Goal: Task Accomplishment & Management: Manage account settings

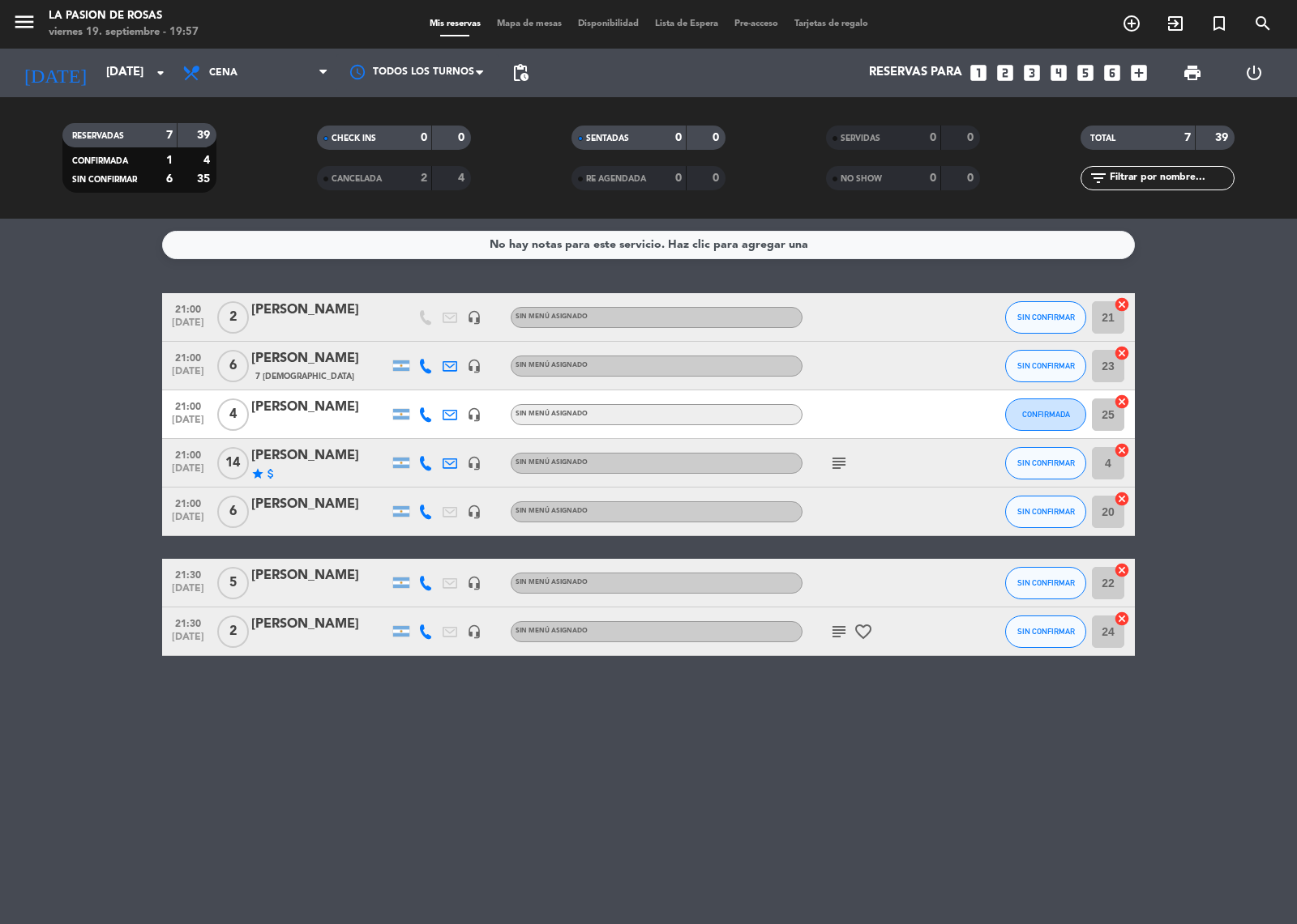
click at [839, 465] on icon "subject" at bounding box center [839, 463] width 20 height 20
click at [521, 66] on span "pending_actions" at bounding box center [520, 73] width 20 height 20
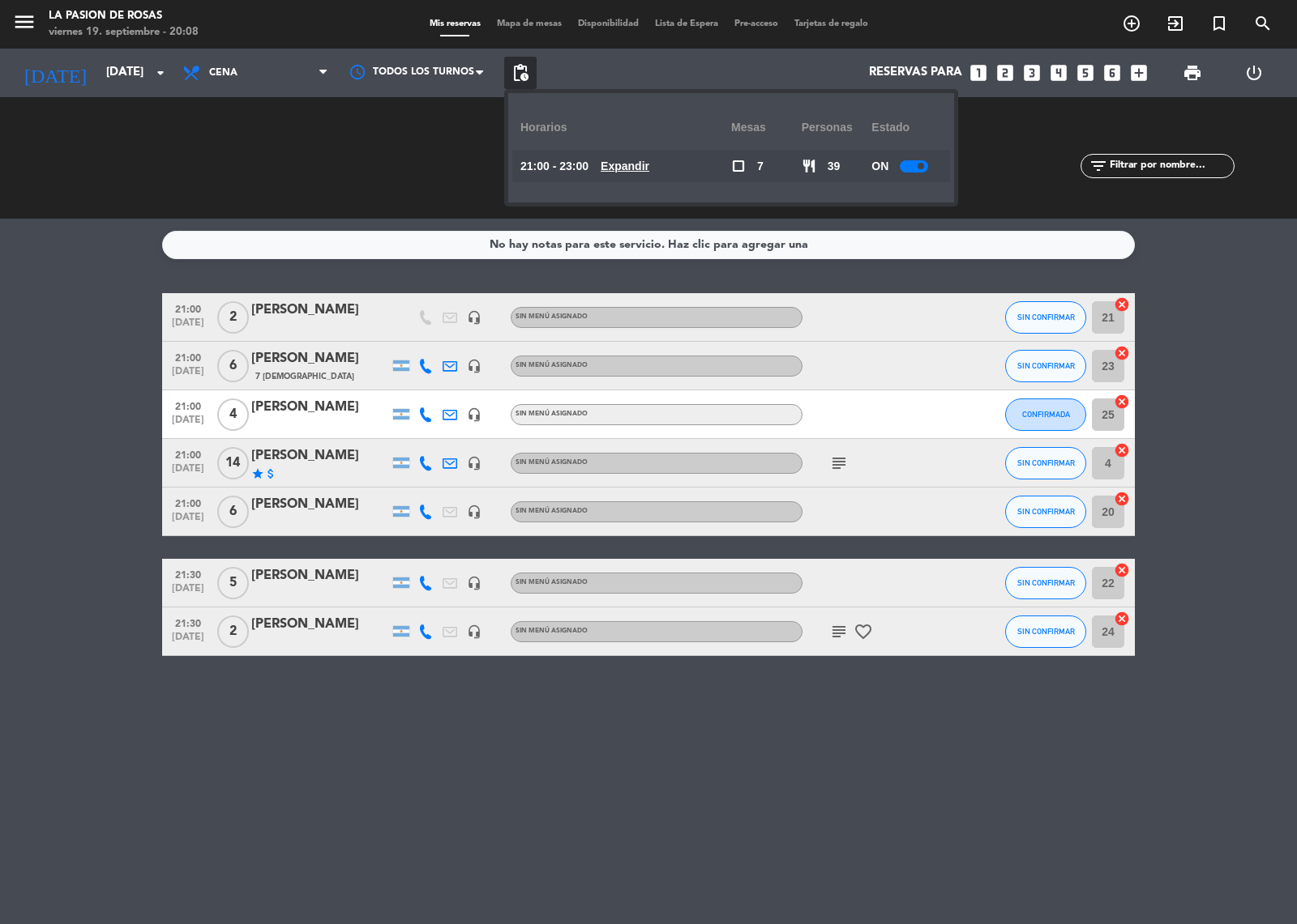
click at [910, 167] on div at bounding box center [914, 166] width 28 height 12
click at [263, 135] on div "RESERVADAS 7 39 CONFIRMADA 1 4 SIN CONFIRMAR 6 35" at bounding box center [139, 157] width 254 height 89
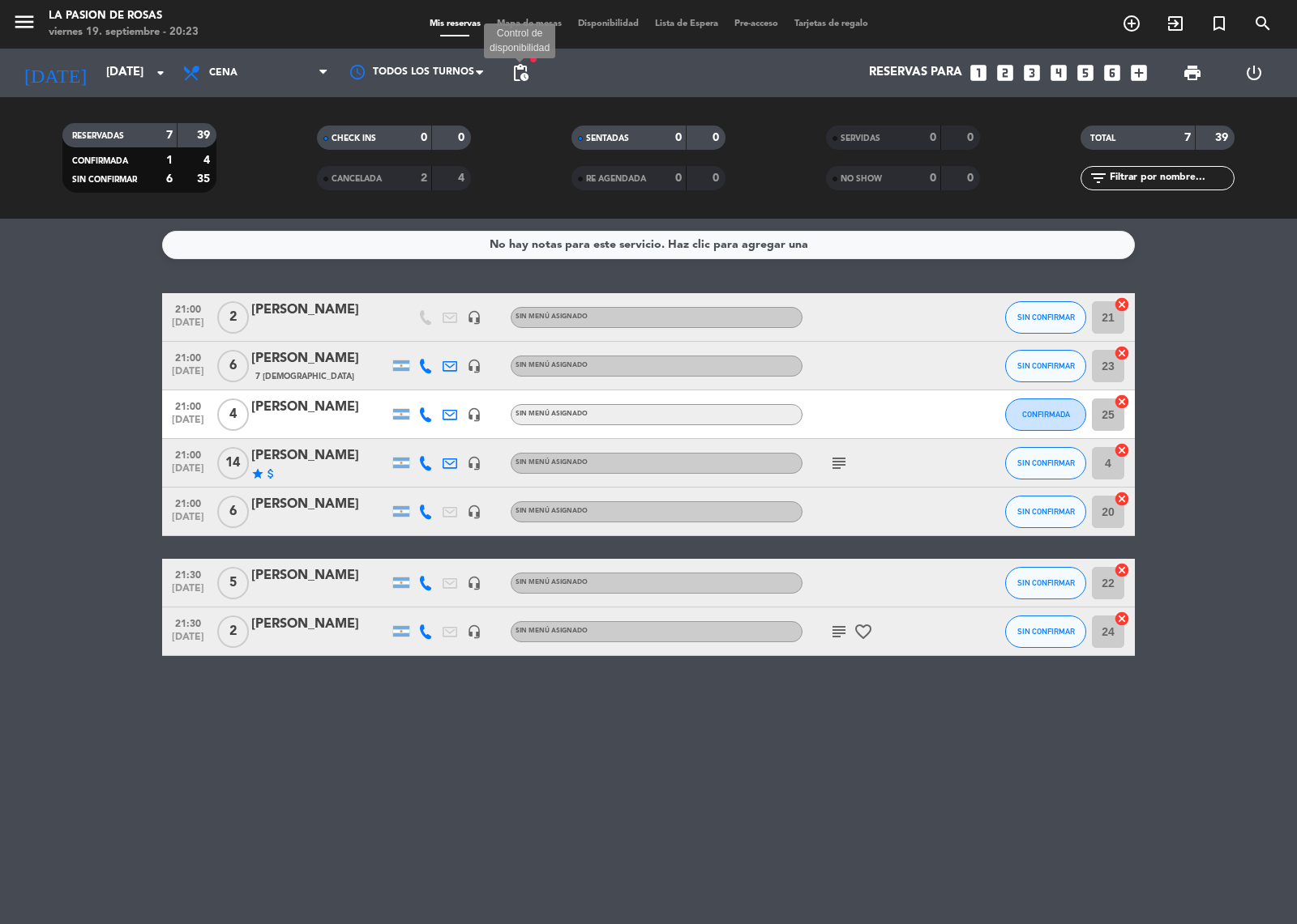
click at [518, 78] on span "pending_actions" at bounding box center [520, 73] width 20 height 20
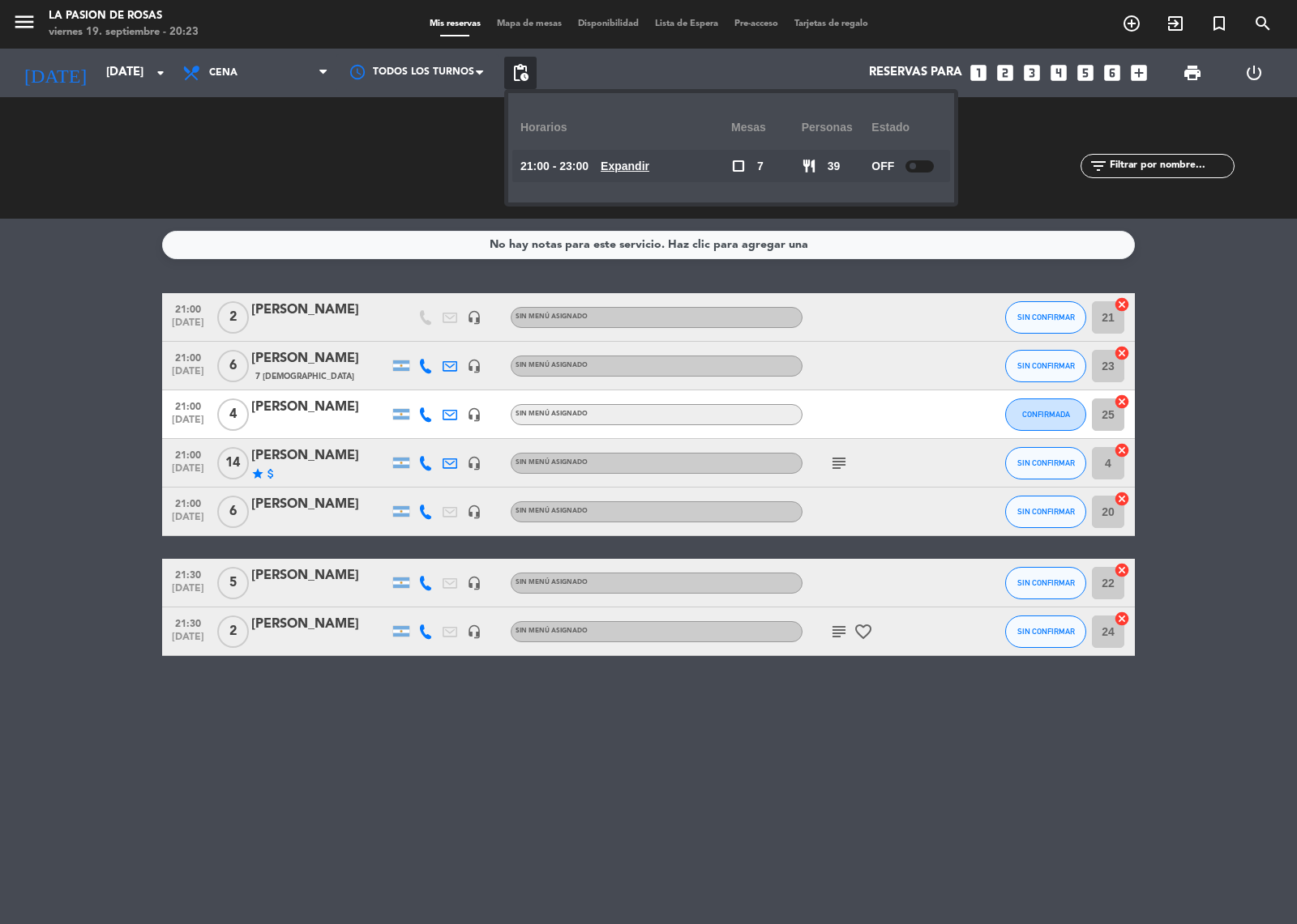
click at [919, 162] on div at bounding box center [919, 166] width 28 height 12
click at [989, 158] on div "SERVIDAS 0 0" at bounding box center [903, 157] width 254 height 17
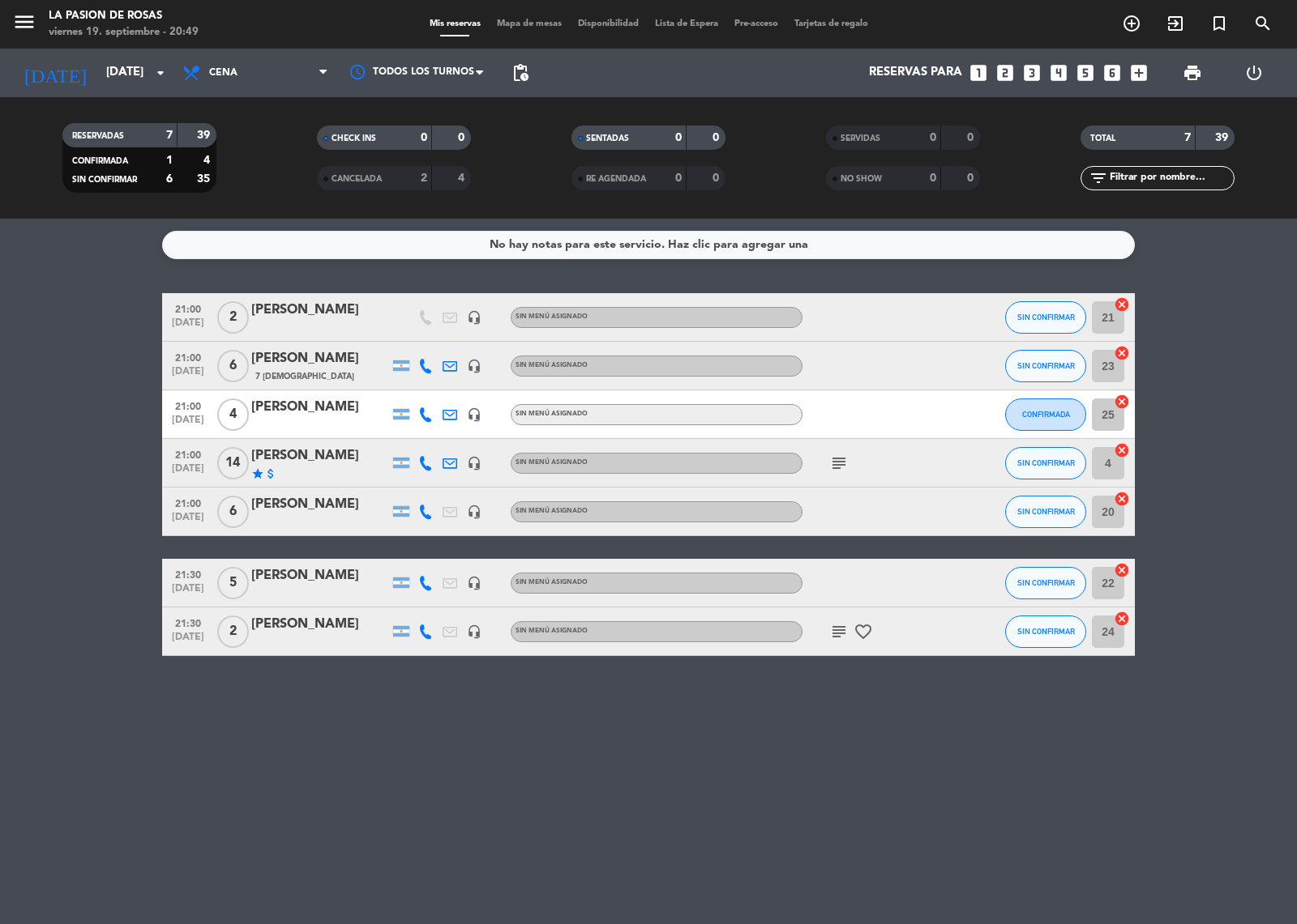
click at [837, 471] on icon "subject" at bounding box center [839, 463] width 20 height 20
click at [844, 454] on icon "subject" at bounding box center [839, 463] width 20 height 20
drag, startPoint x: 201, startPoint y: 58, endPoint x: 232, endPoint y: 131, distance: 79.3
click at [221, 73] on span "Cena" at bounding box center [255, 72] width 162 height 35
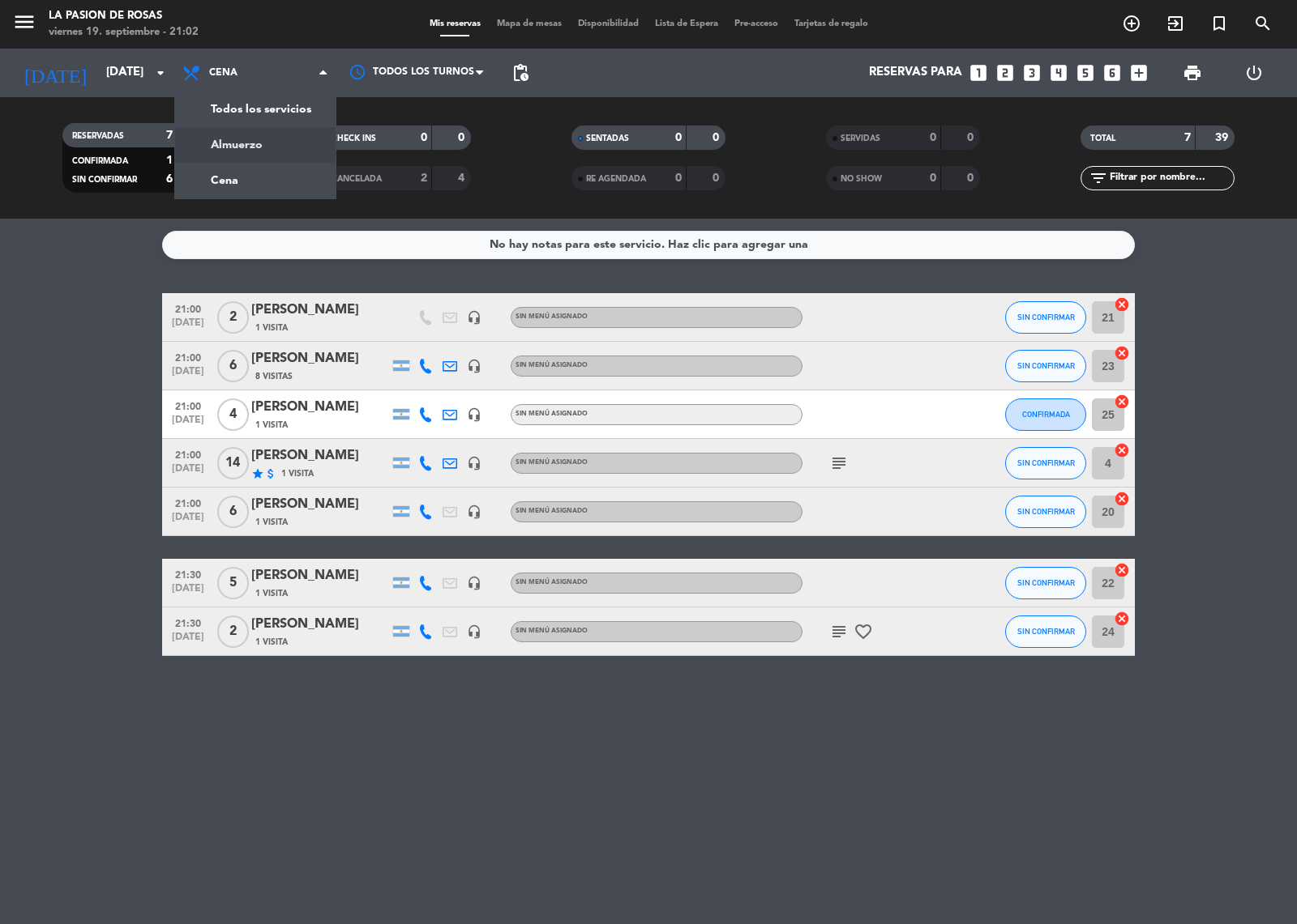
click at [241, 143] on div "menu La [PERSON_NAME] [DATE] 19. septiembre - 21:02 Mis reservas Mapa de mesas …" at bounding box center [648, 110] width 1297 height 219
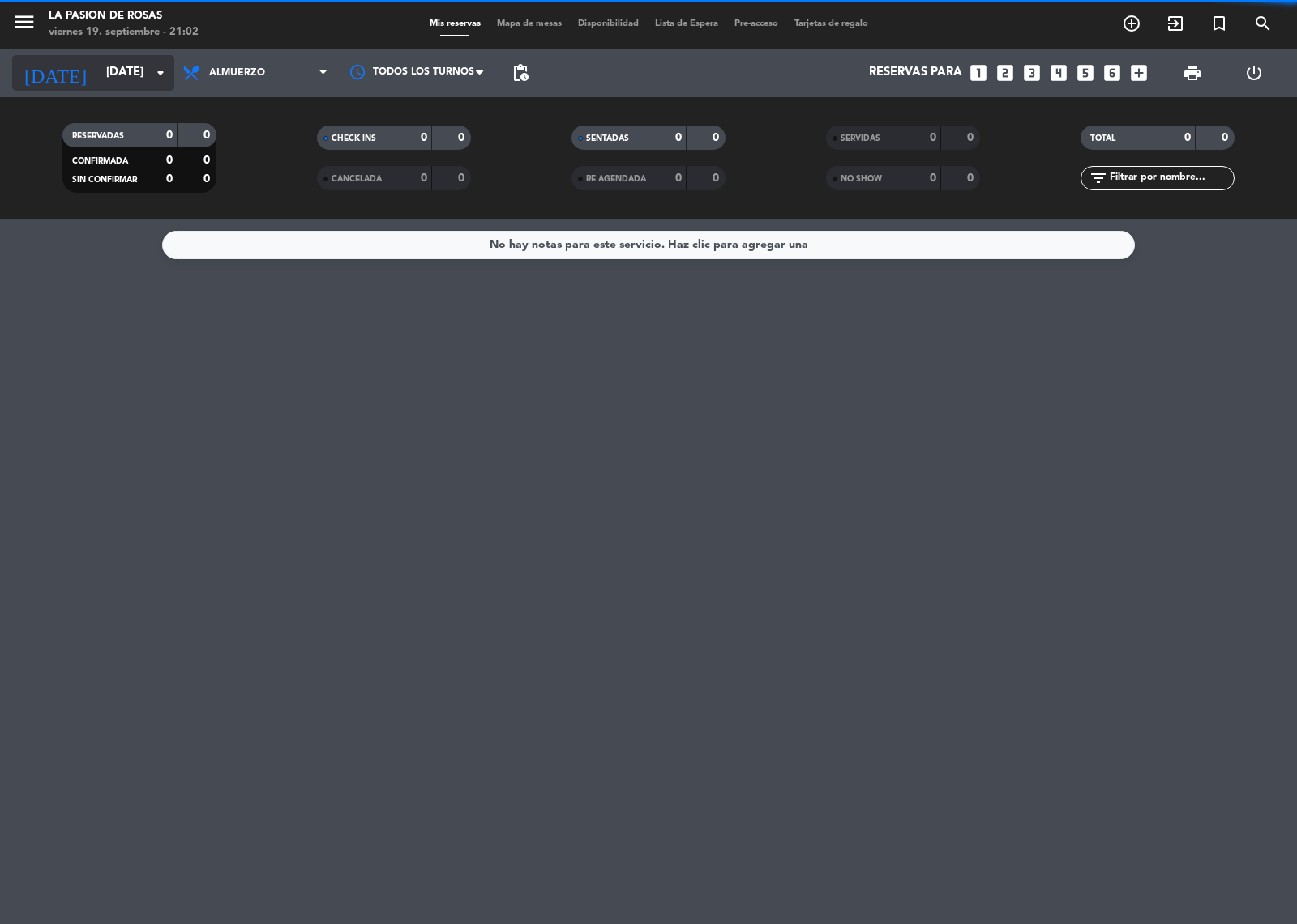
click at [148, 81] on input "[DATE]" at bounding box center [176, 72] width 157 height 30
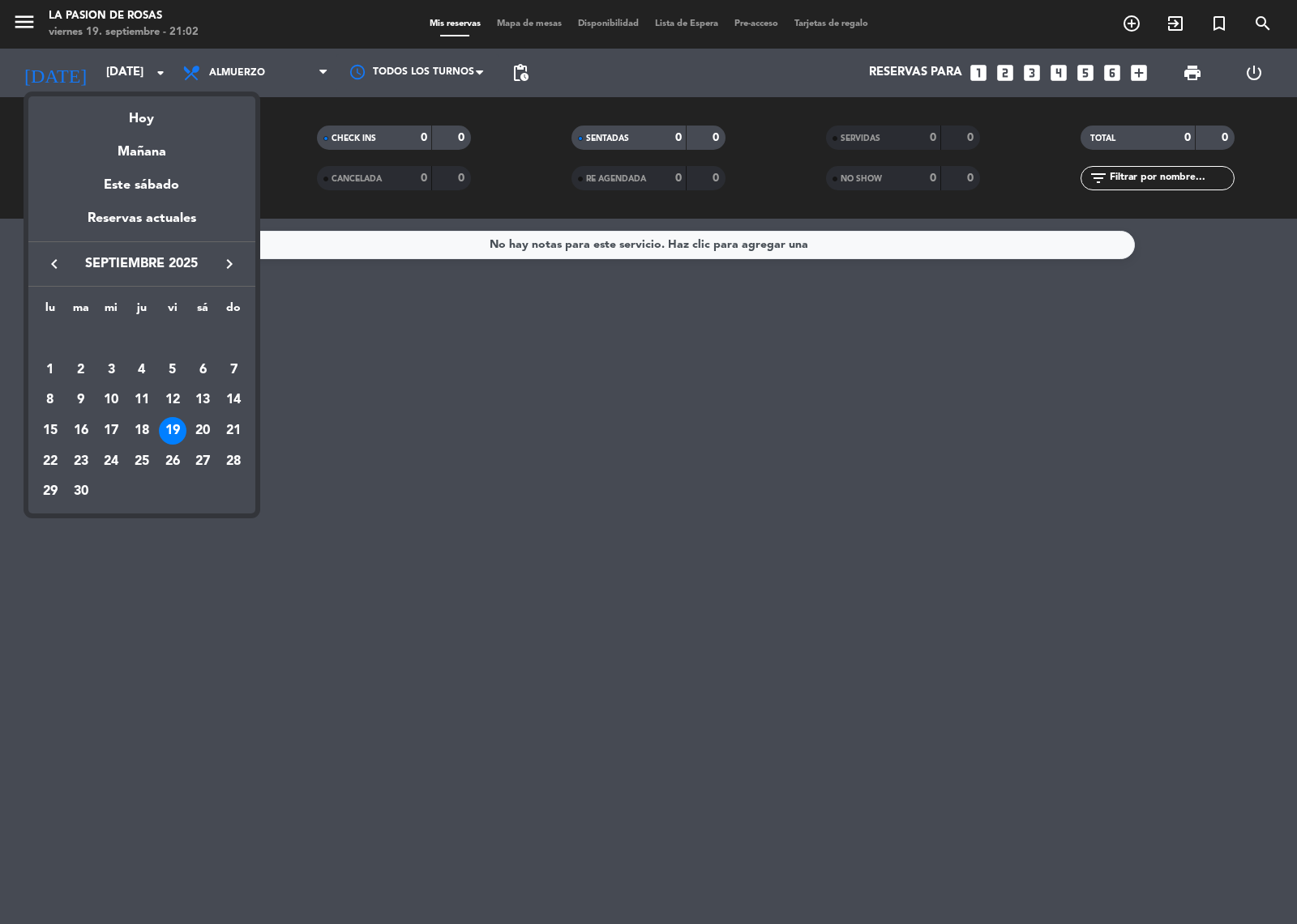
click at [232, 432] on div "21" at bounding box center [234, 431] width 27 height 27
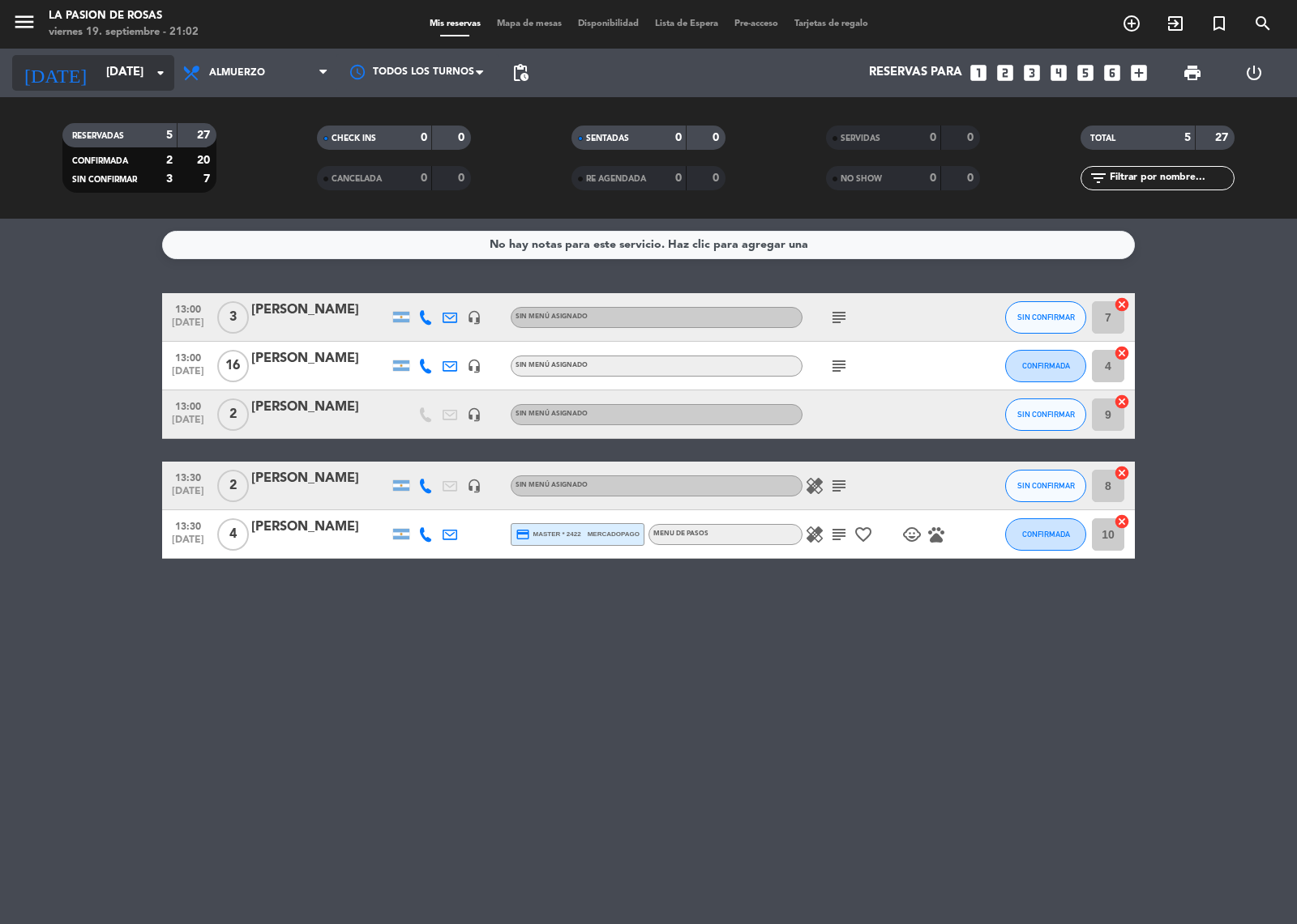
click at [159, 79] on icon "arrow_drop_down" at bounding box center [160, 73] width 20 height 20
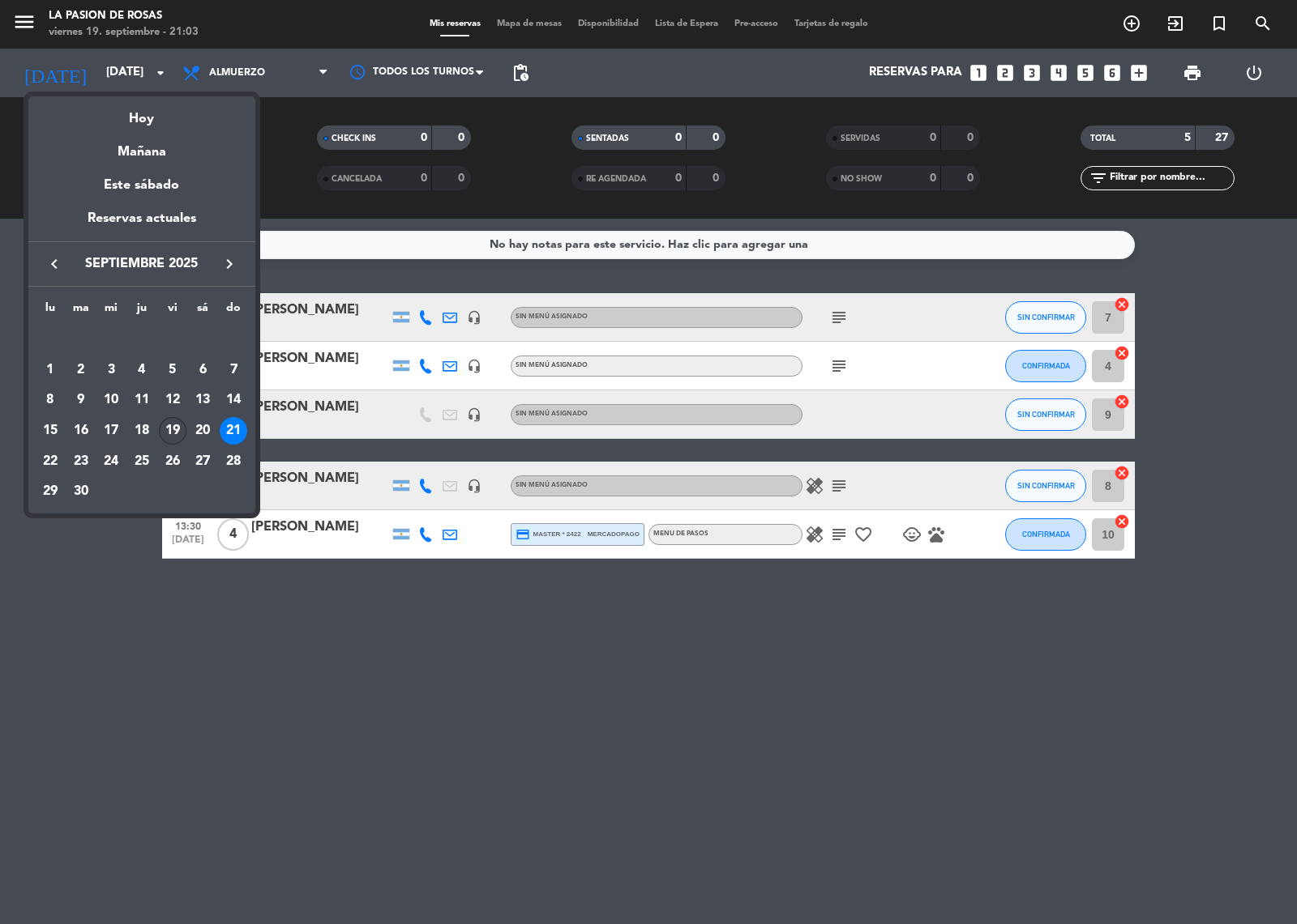
click at [162, 425] on div "19" at bounding box center [172, 431] width 27 height 27
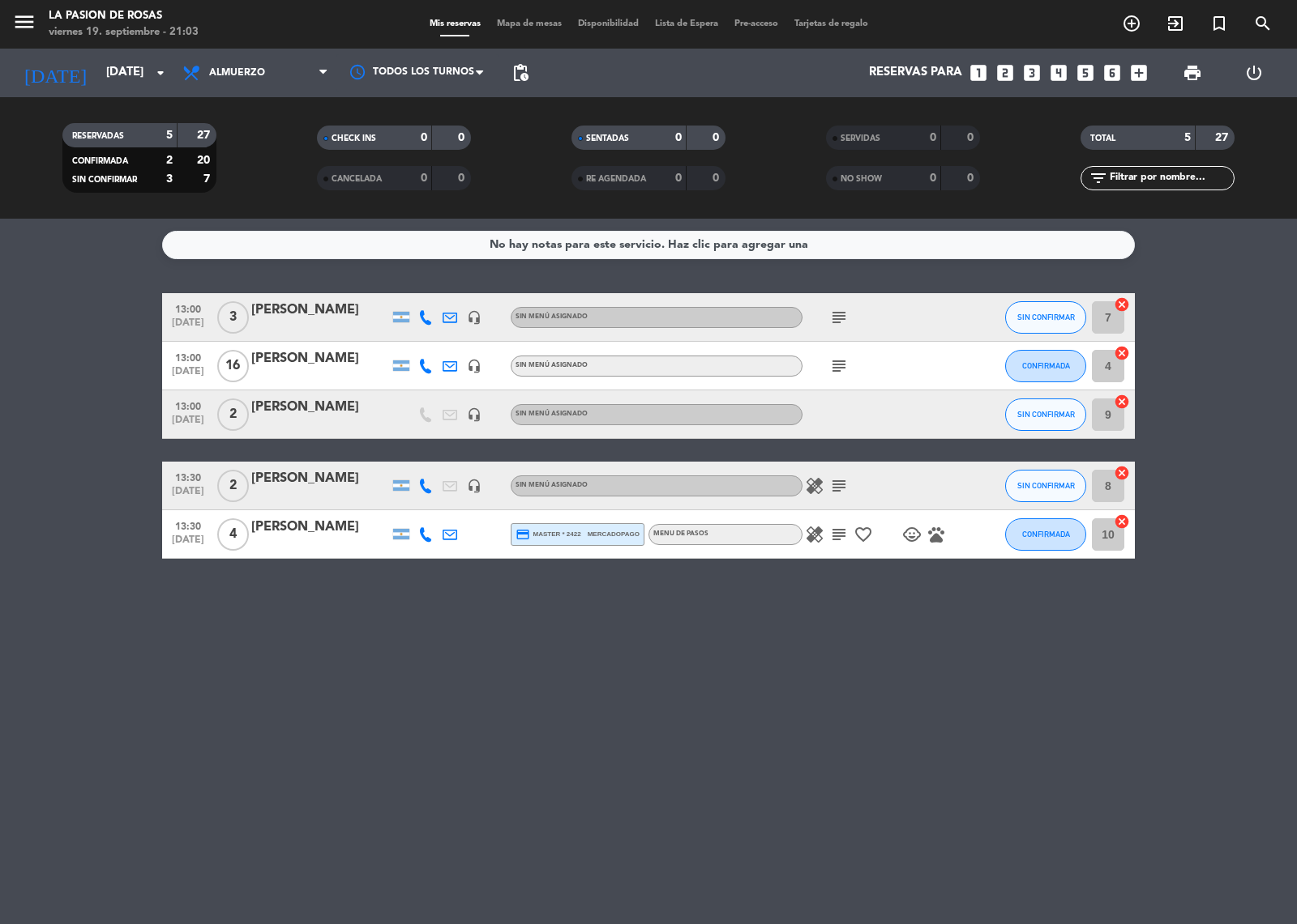
type input "[DATE]"
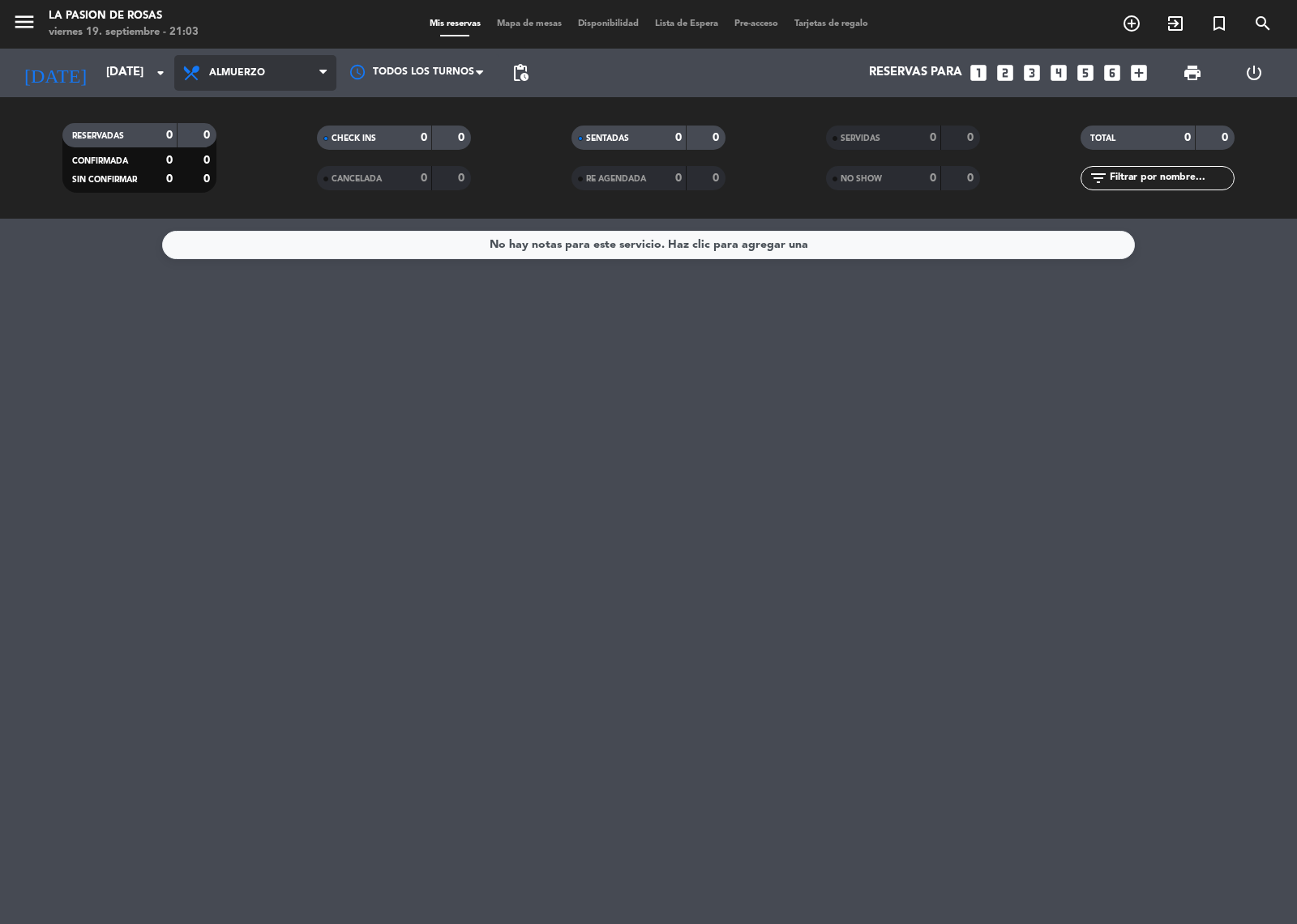
click at [251, 55] on span "Almuerzo" at bounding box center [255, 72] width 162 height 35
click at [276, 179] on div "menu La [PERSON_NAME] [DATE] 19. septiembre - 21:03 Mis reservas Mapa de mesas …" at bounding box center [648, 110] width 1297 height 219
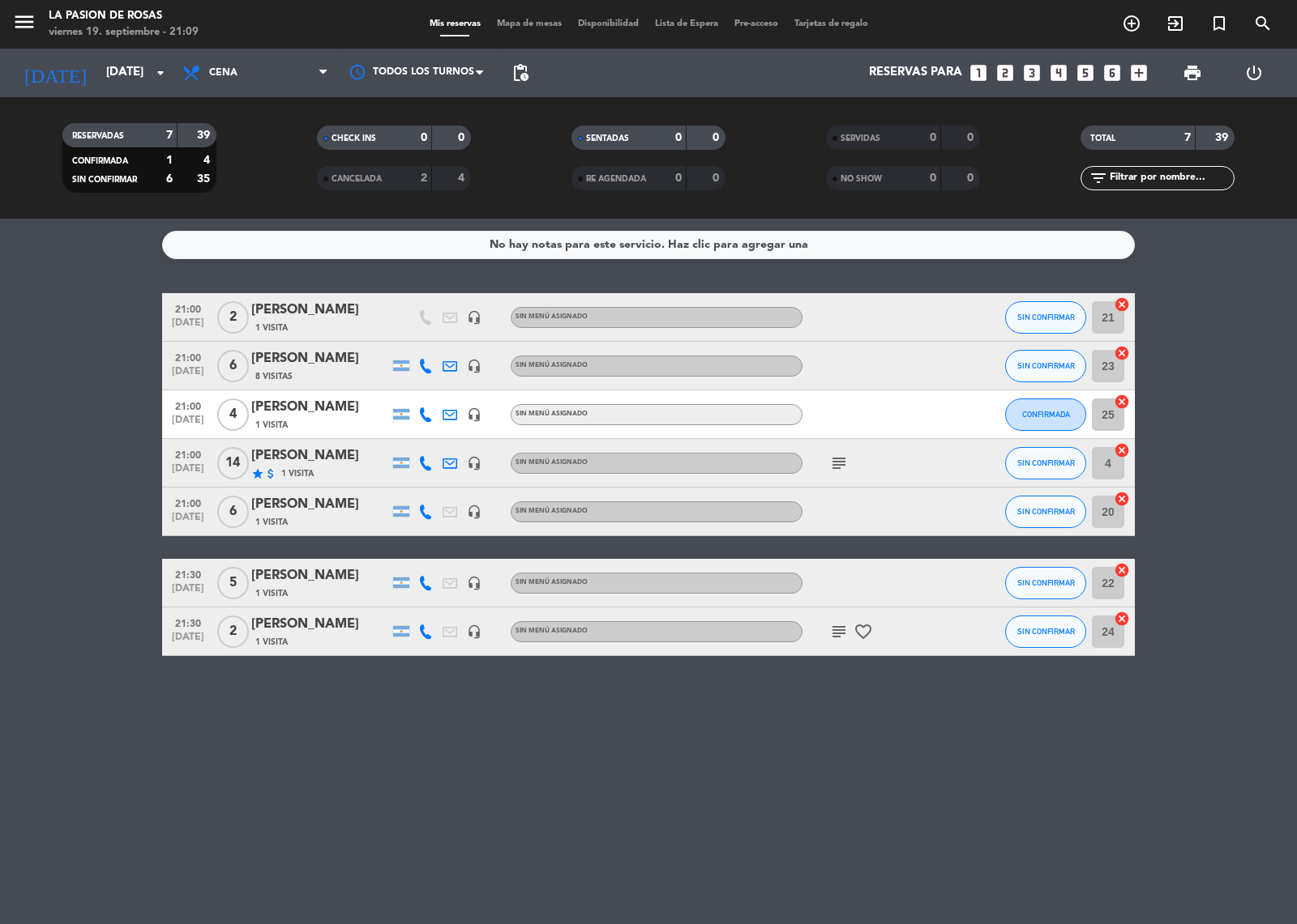
click at [825, 629] on div "subject favorite_border" at bounding box center [874, 631] width 146 height 48
click at [835, 632] on icon "subject" at bounding box center [839, 632] width 20 height 20
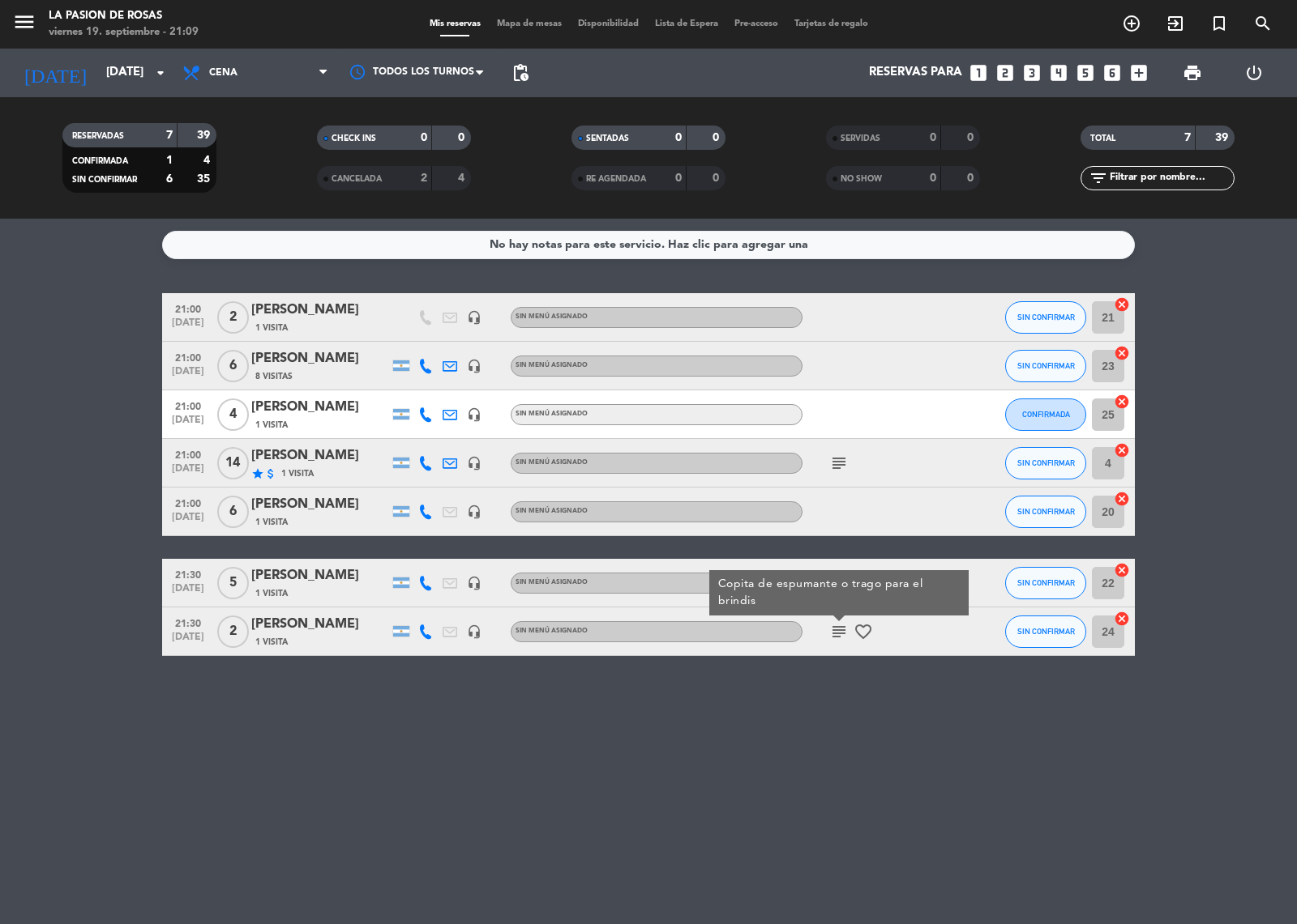
click at [781, 722] on div "No hay notas para este servicio. Haz clic para agregar una 21:00 [DATE] 2 [PERS…" at bounding box center [648, 572] width 1297 height 706
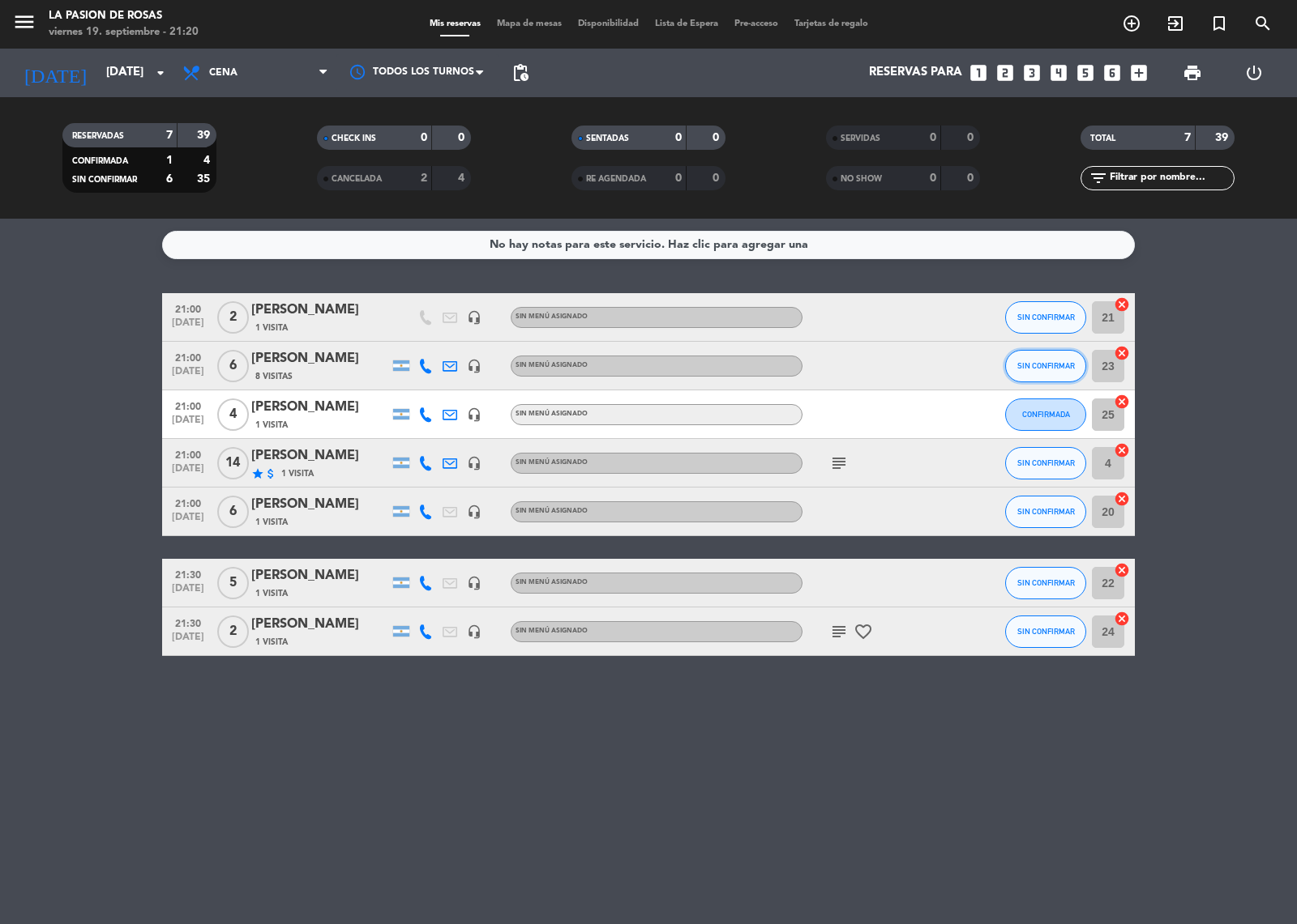
click at [1025, 359] on button "SIN CONFIRMAR" at bounding box center [1045, 366] width 81 height 32
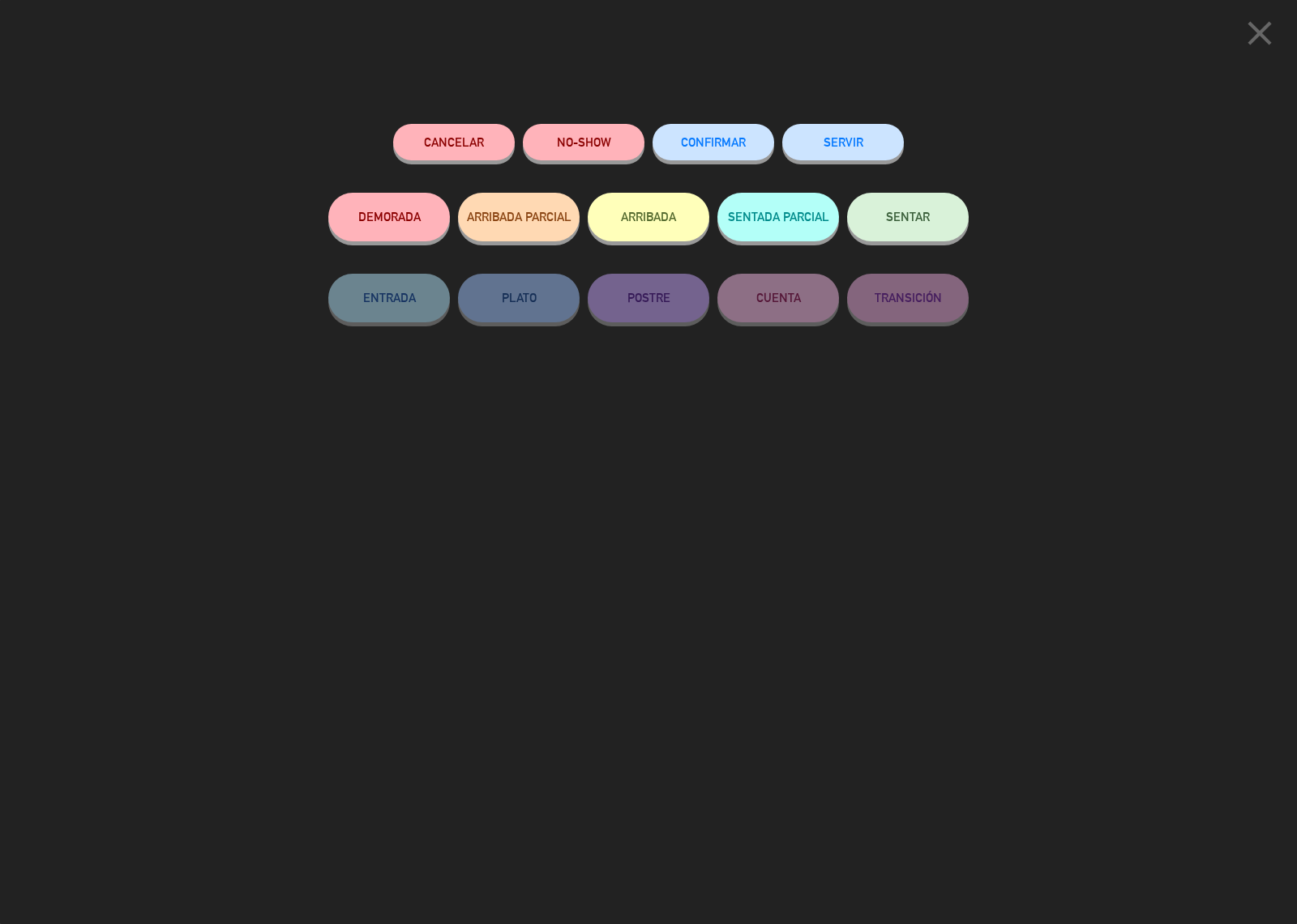
click at [707, 138] on span "CONFIRMAR" at bounding box center [713, 142] width 65 height 14
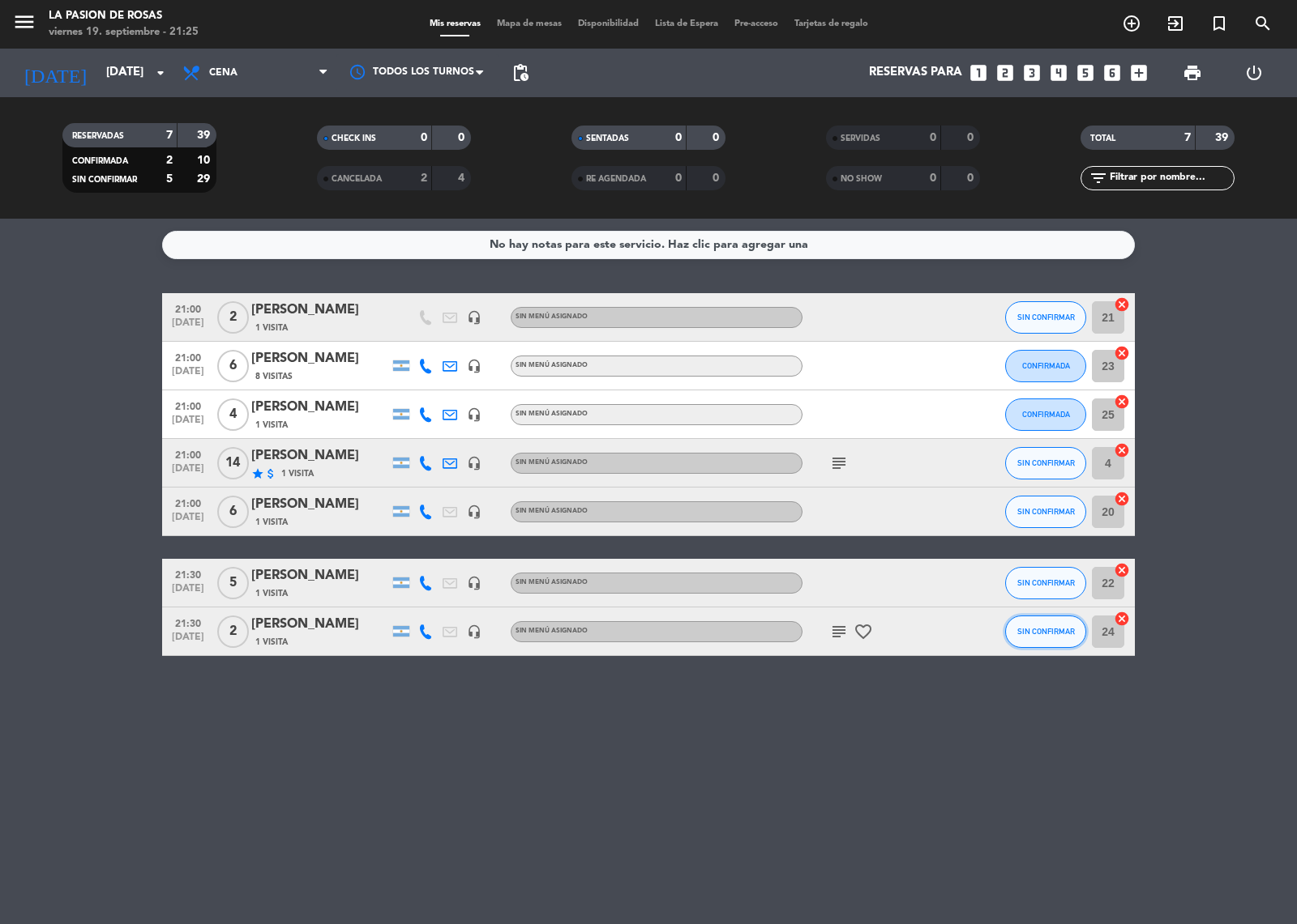
click at [1028, 637] on button "SIN CONFIRMAR" at bounding box center [1045, 632] width 81 height 32
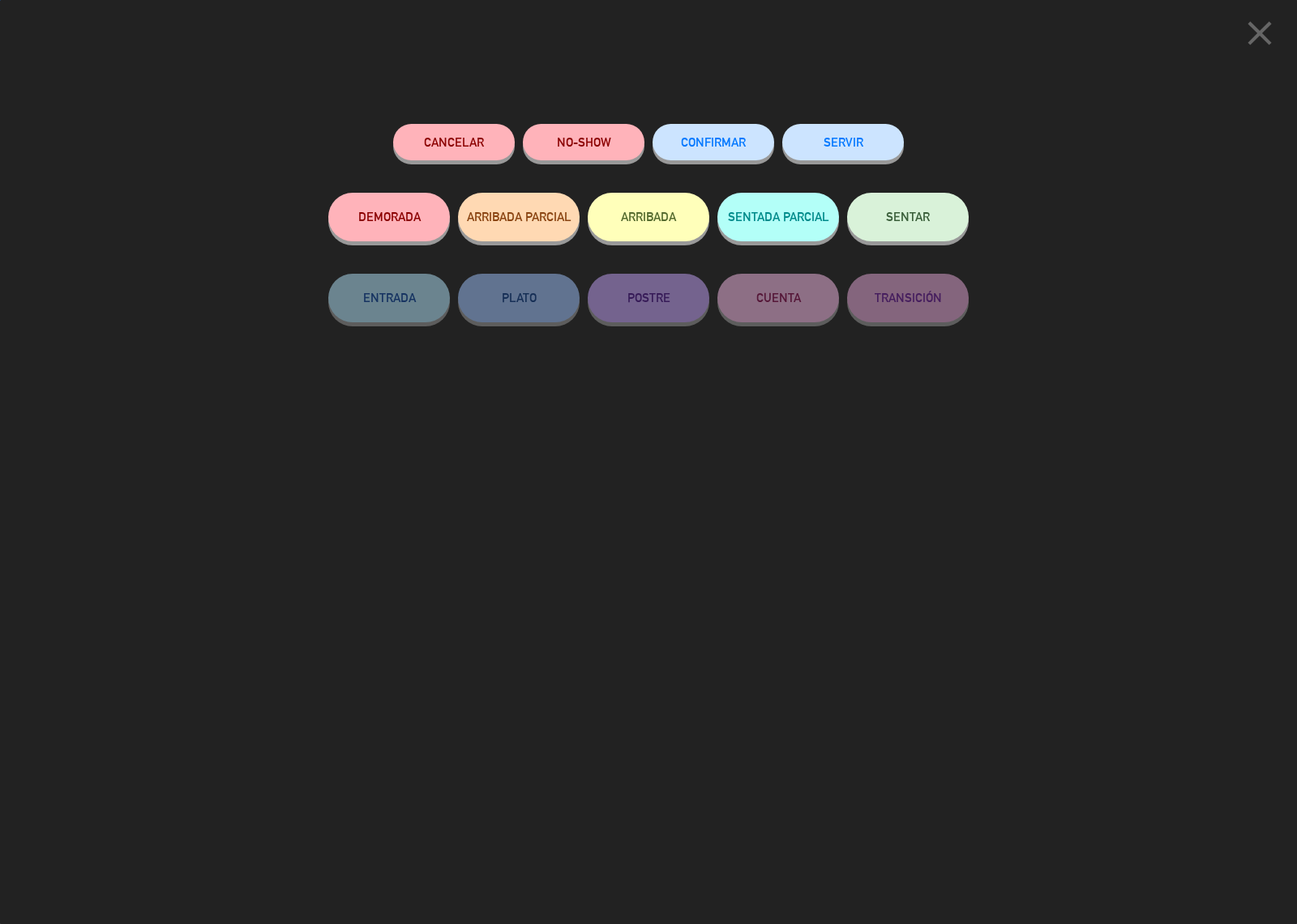
click at [711, 136] on span "CONFIRMAR" at bounding box center [713, 142] width 65 height 14
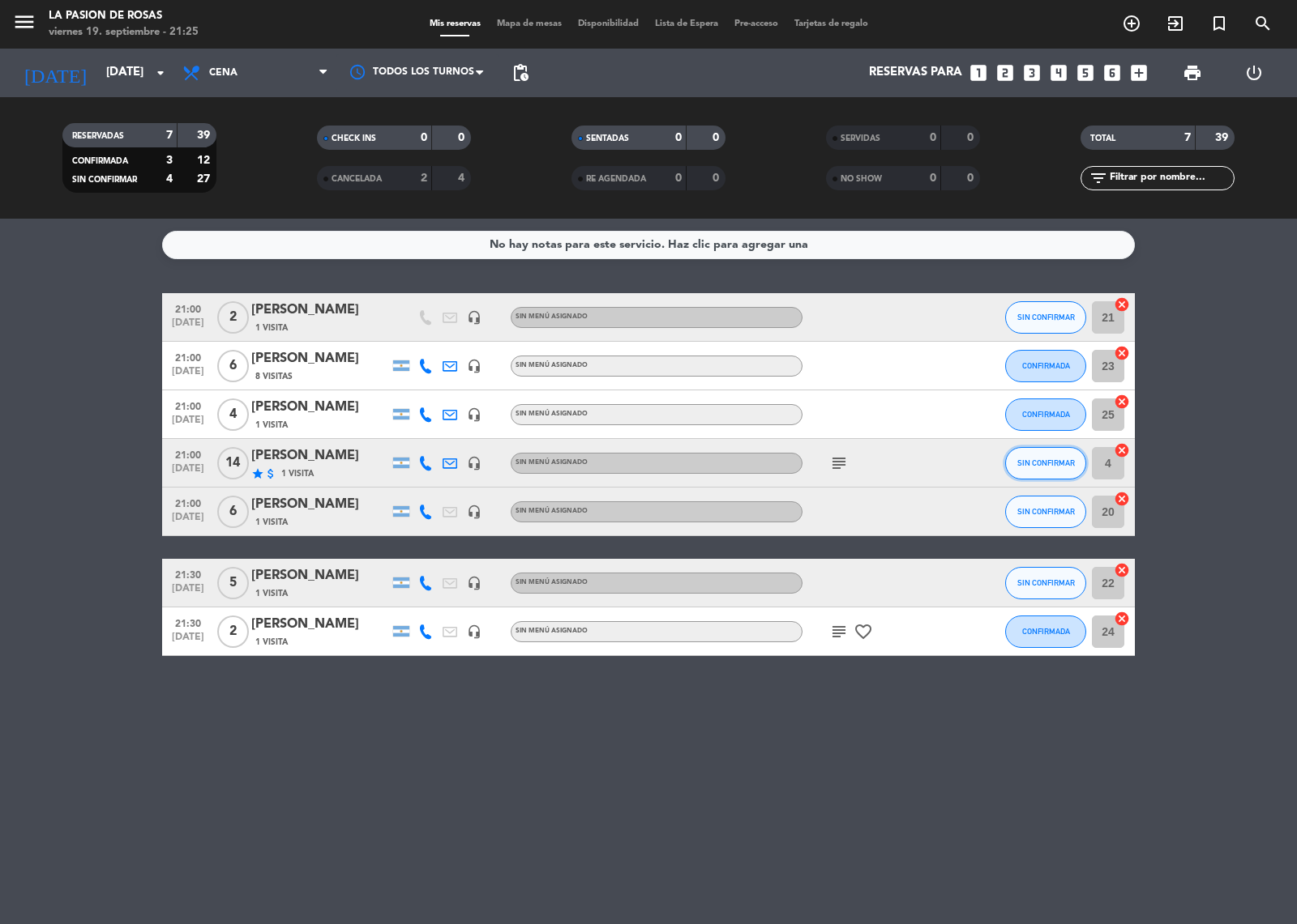
click at [1038, 450] on button "SIN CONFIRMAR" at bounding box center [1045, 462] width 81 height 32
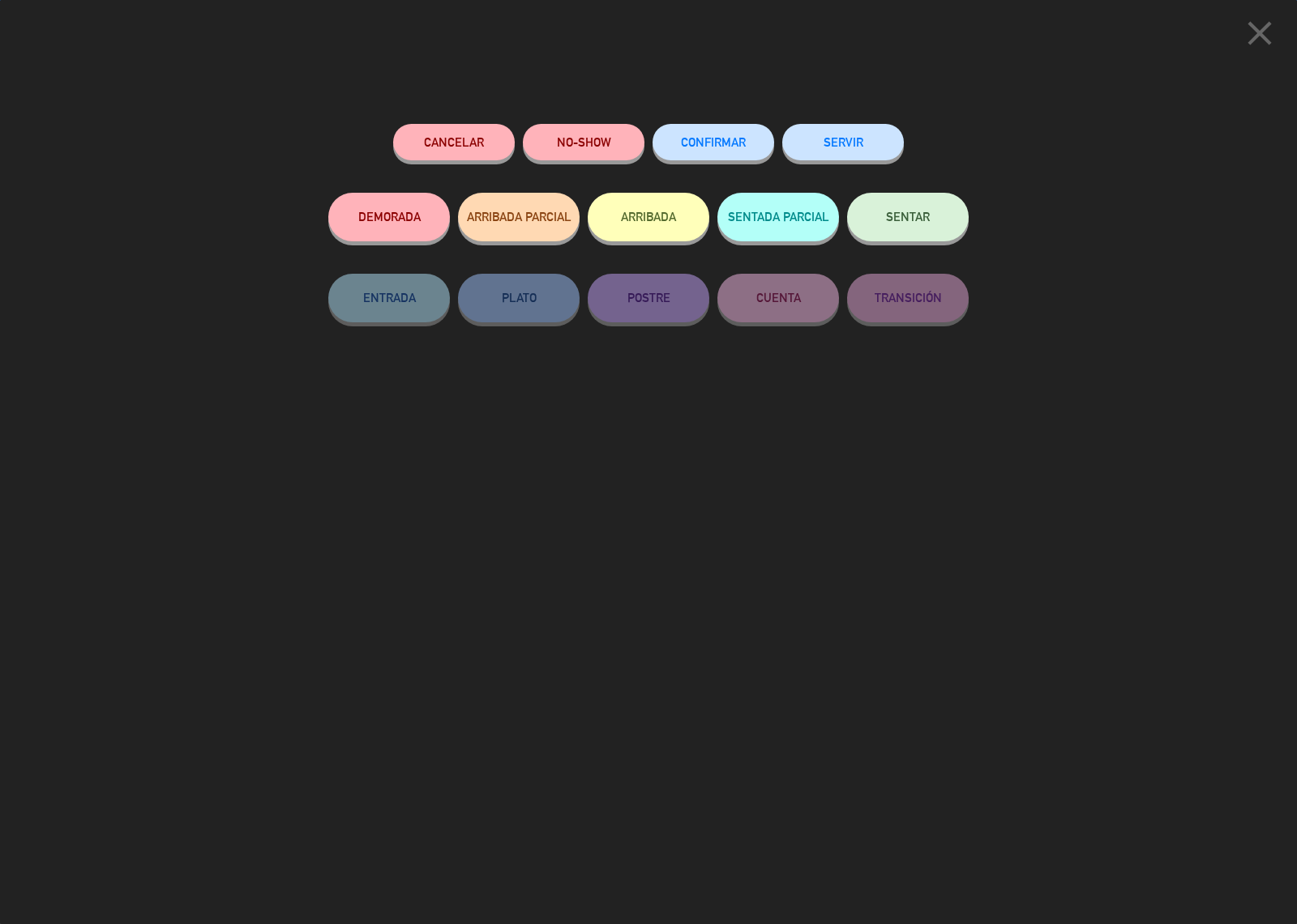
click at [694, 138] on span "CONFIRMAR" at bounding box center [713, 142] width 65 height 14
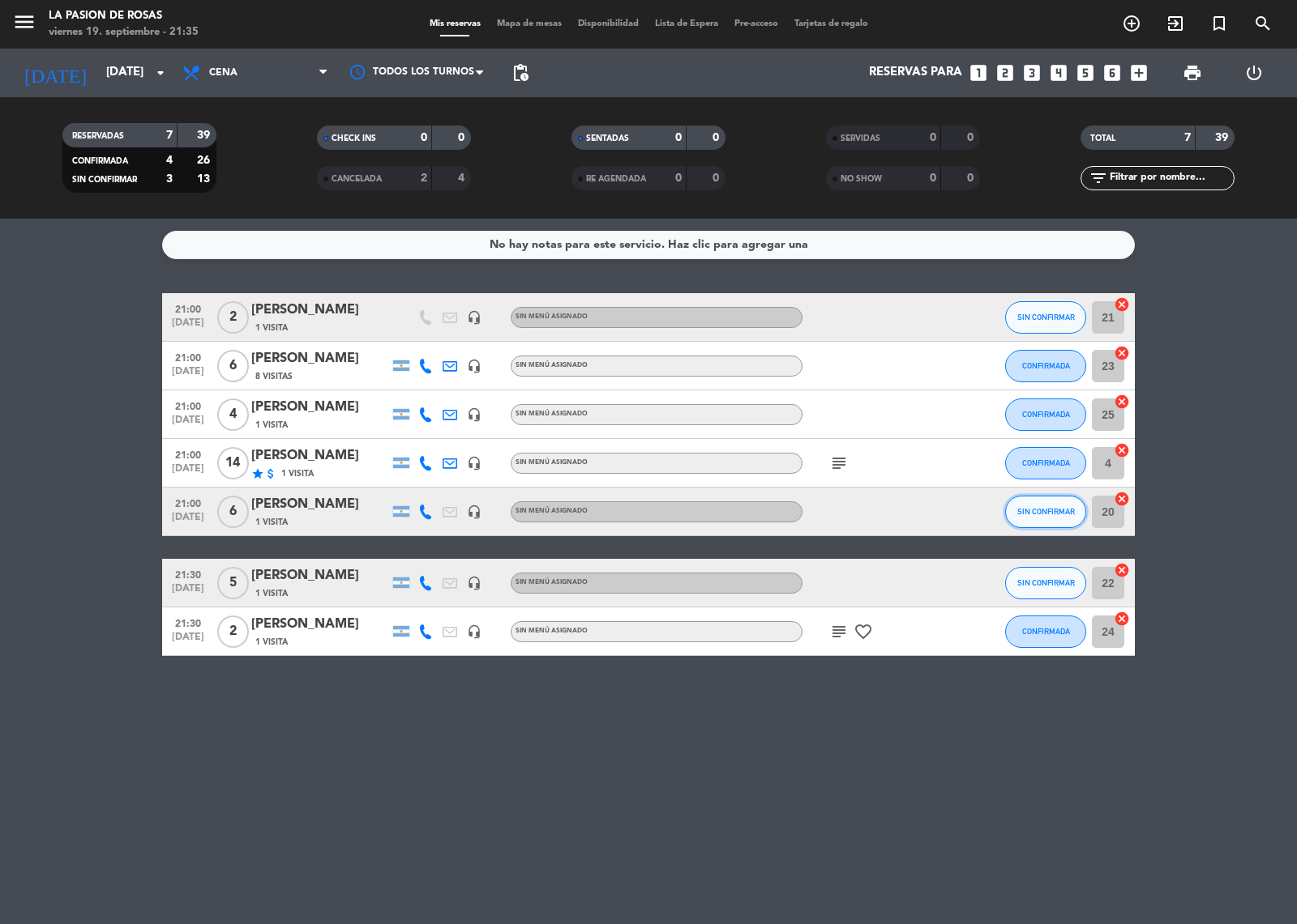
click at [1055, 508] on span "SIN CONFIRMAR" at bounding box center [1046, 511] width 58 height 9
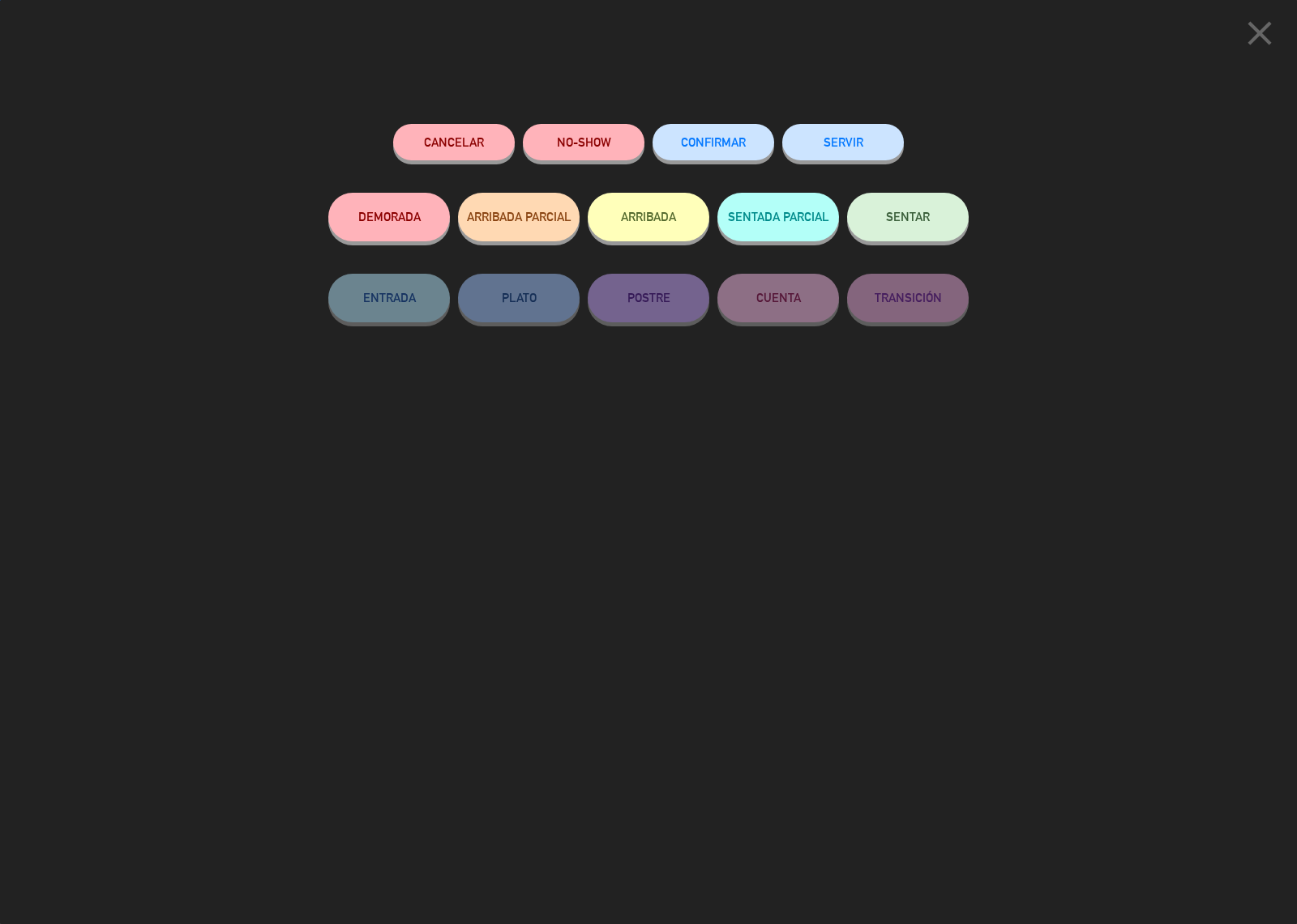
click at [685, 153] on button "CONFIRMAR" at bounding box center [713, 142] width 121 height 36
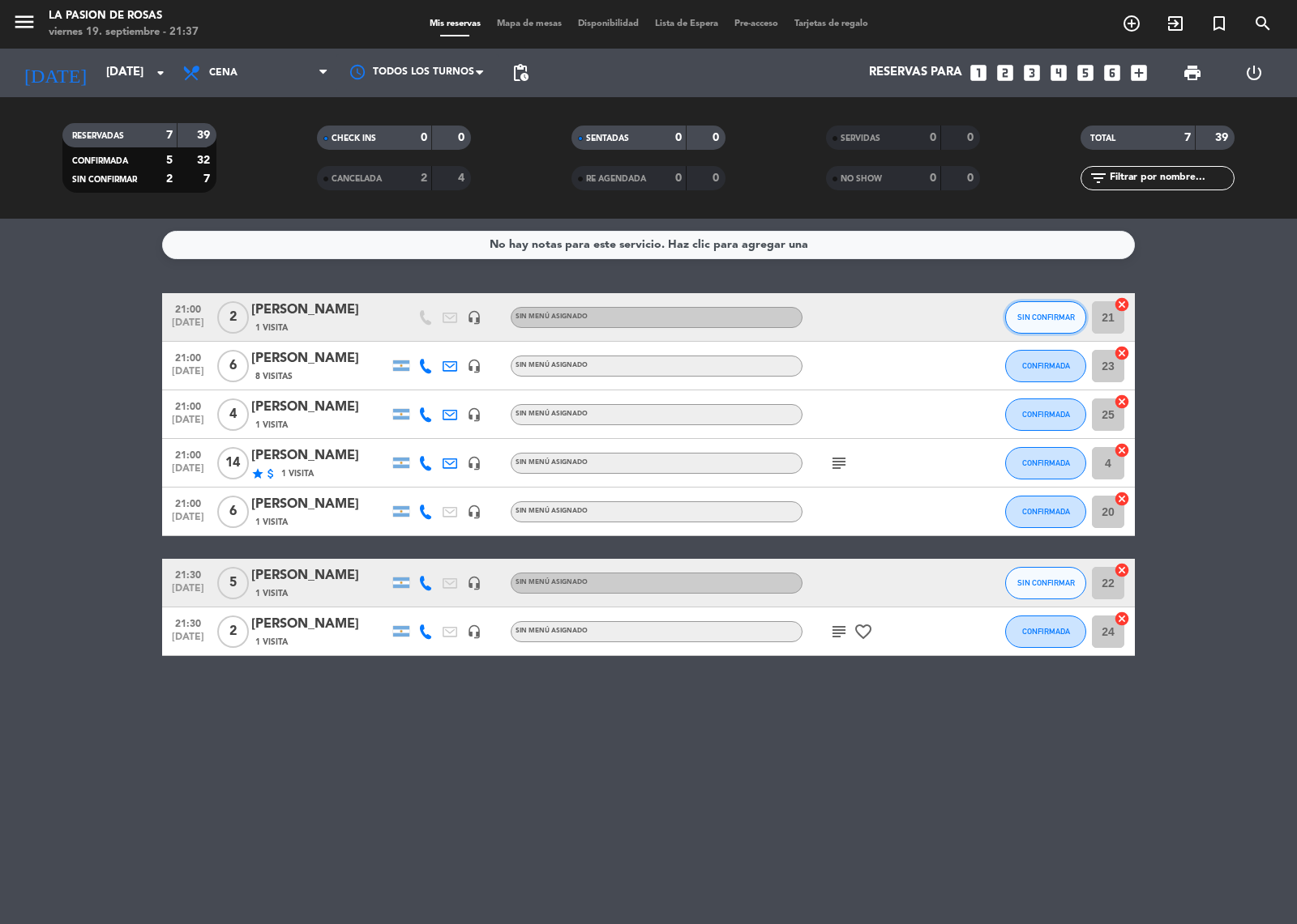
click at [1051, 305] on button "SIN CONFIRMAR" at bounding box center [1045, 317] width 81 height 32
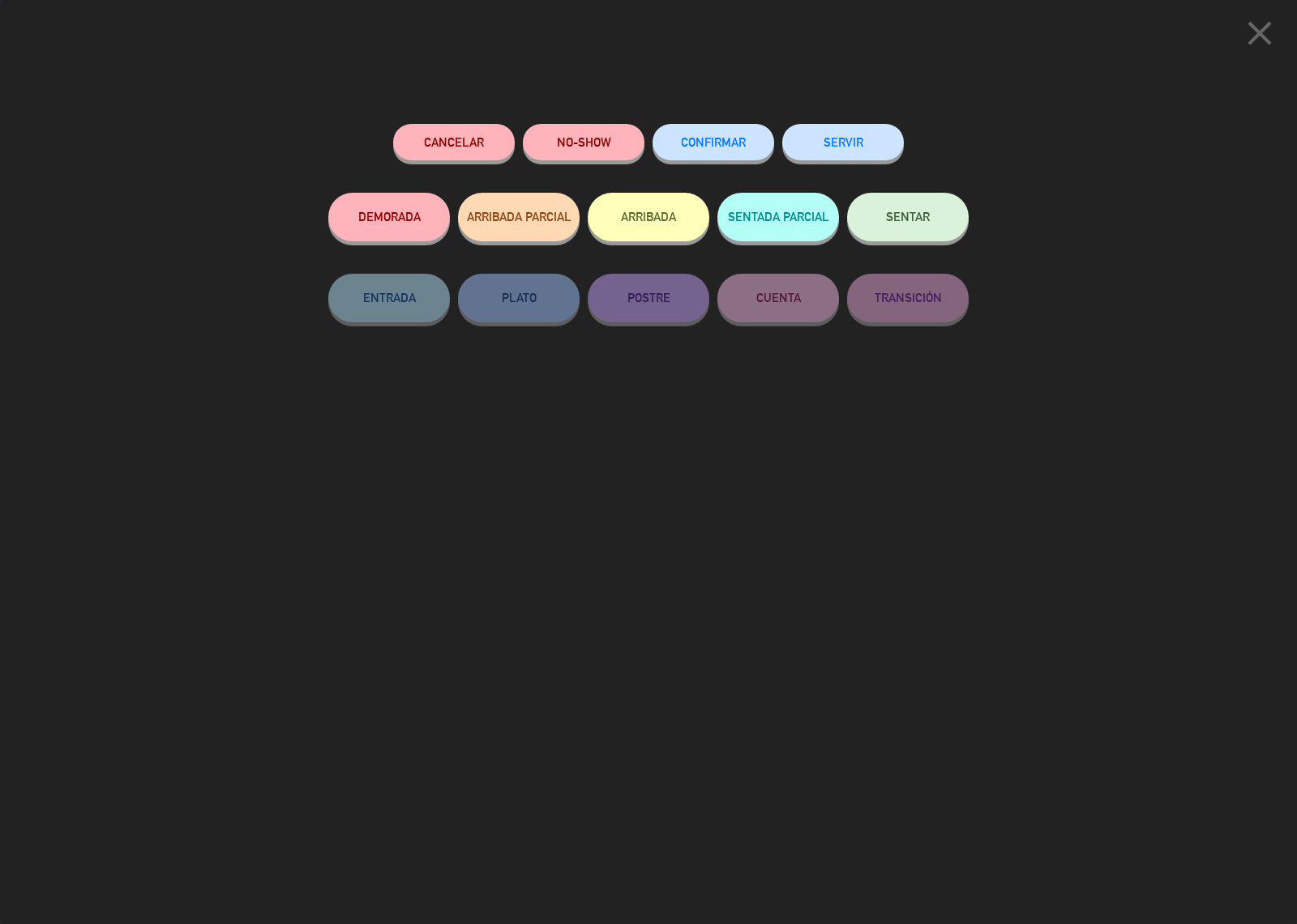
click at [702, 158] on button "CONFIRMAR" at bounding box center [713, 142] width 121 height 36
